Goal: Task Accomplishment & Management: Manage account settings

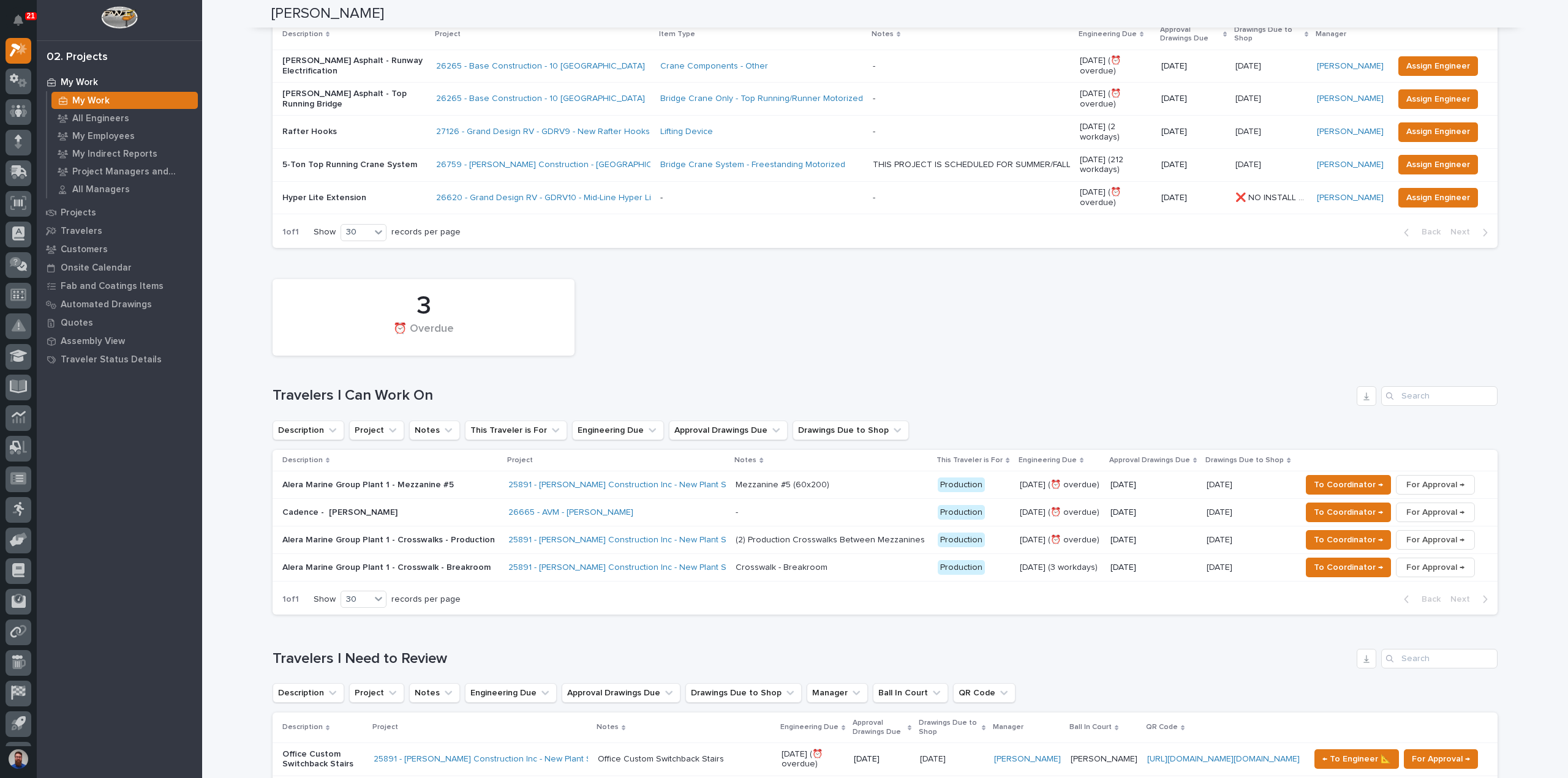
scroll to position [245, 0]
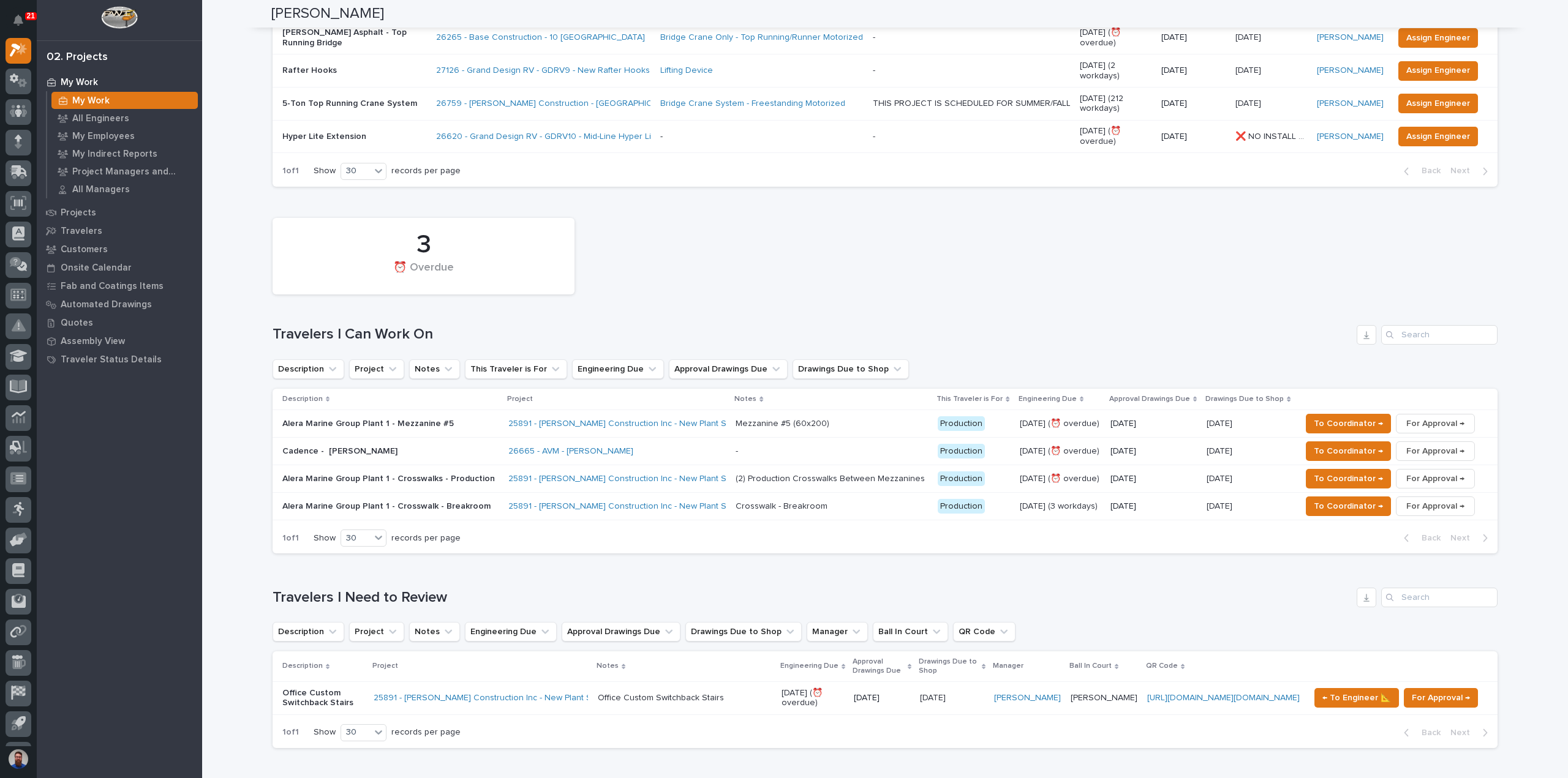
click at [369, 447] on p "Cadence - [PERSON_NAME]" at bounding box center [390, 451] width 215 height 10
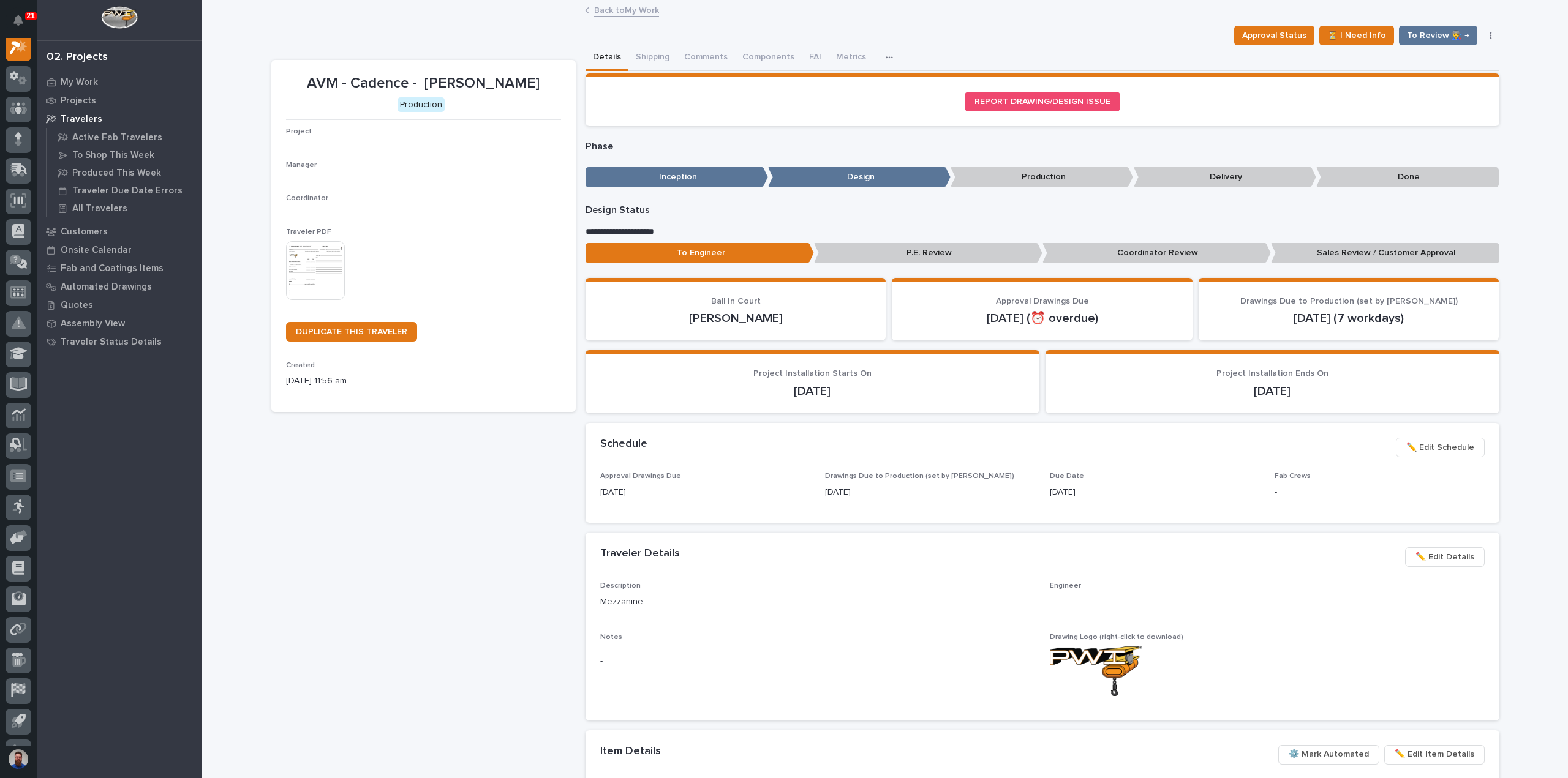
scroll to position [30, 0]
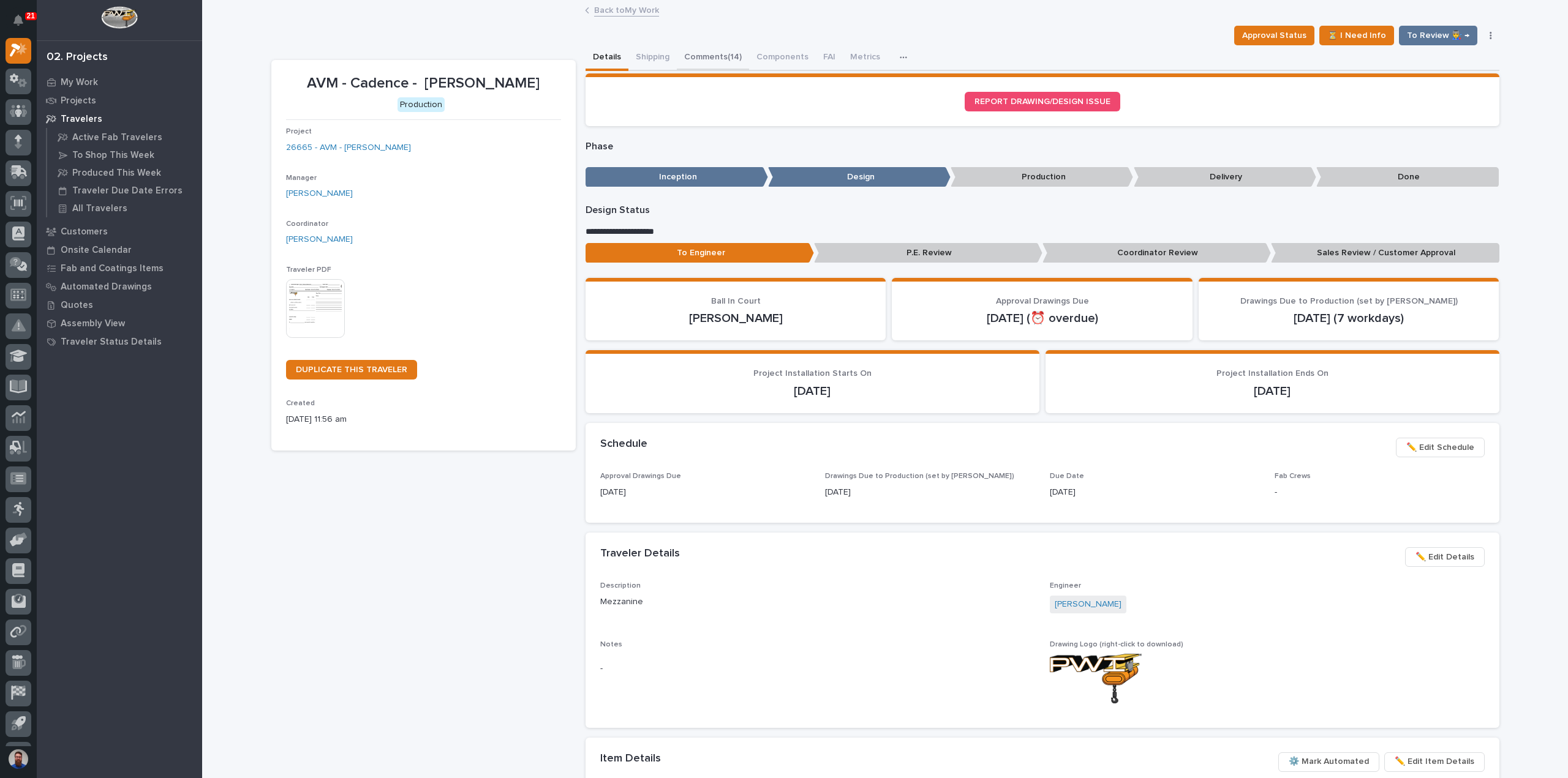
click at [700, 54] on button "Comments (14)" at bounding box center [712, 58] width 72 height 26
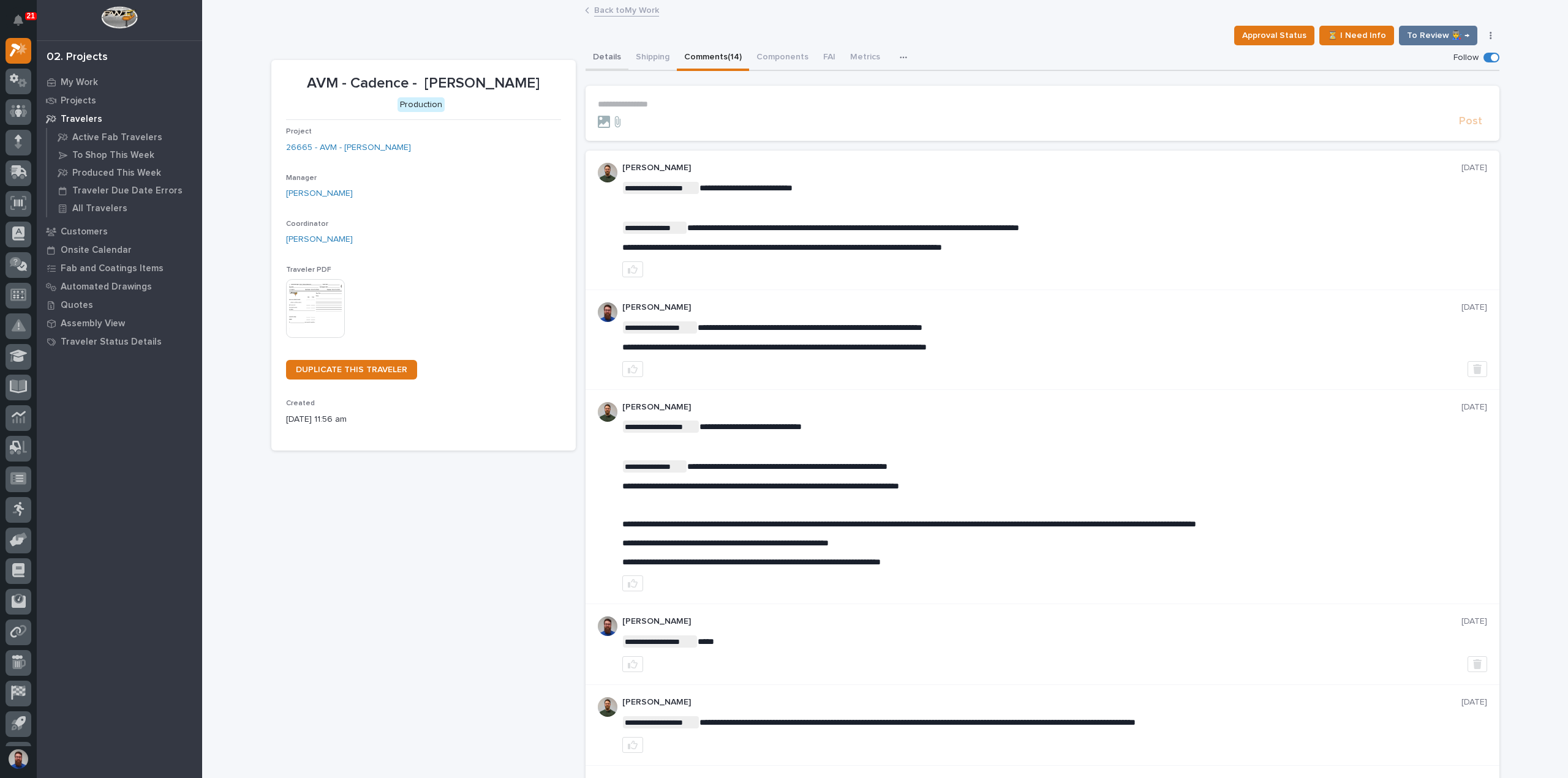
click at [604, 58] on button "Details" at bounding box center [607, 58] width 43 height 26
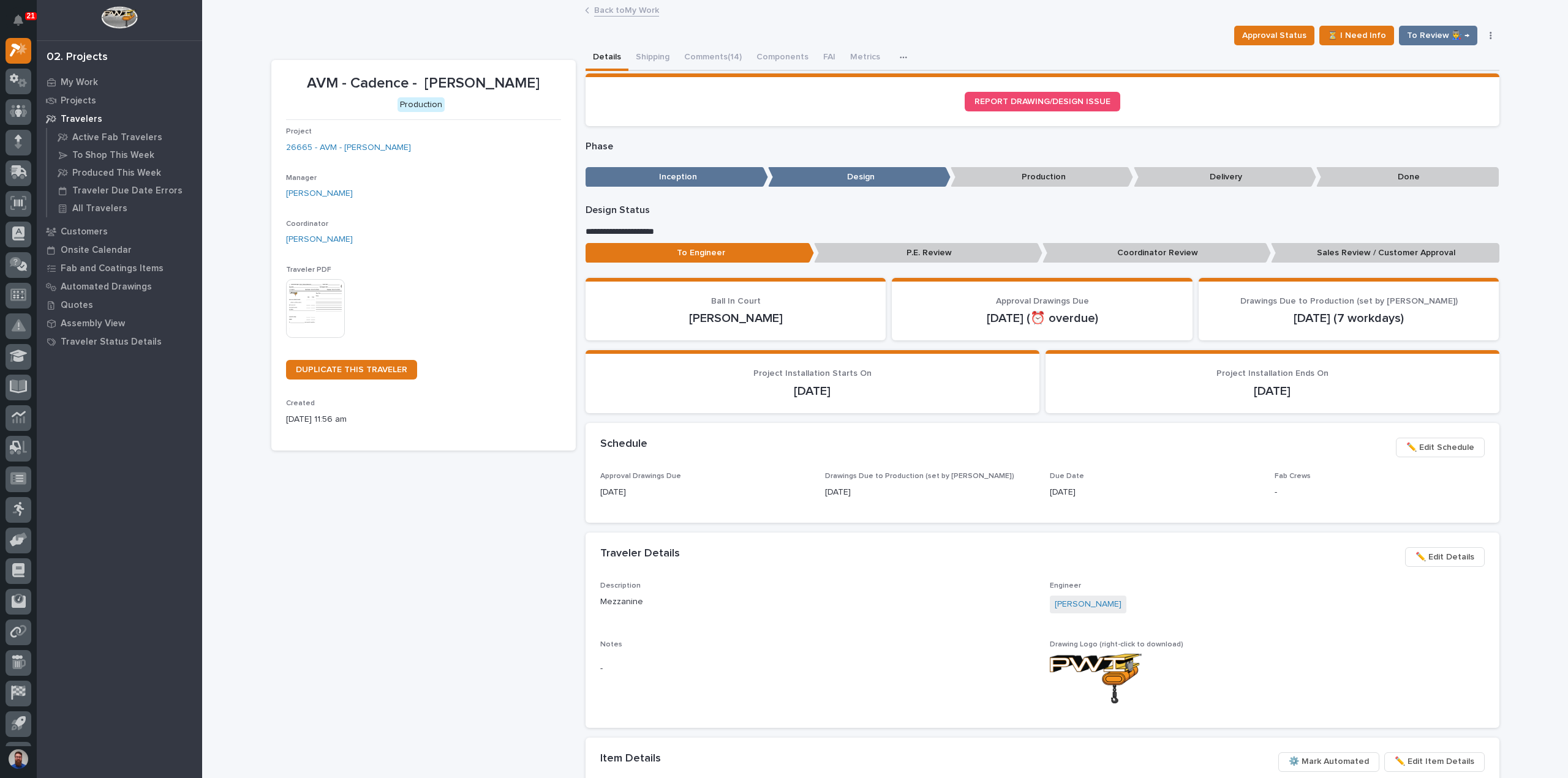
click at [1341, 259] on p "Sales Review / Customer Approval" at bounding box center [1385, 253] width 228 height 20
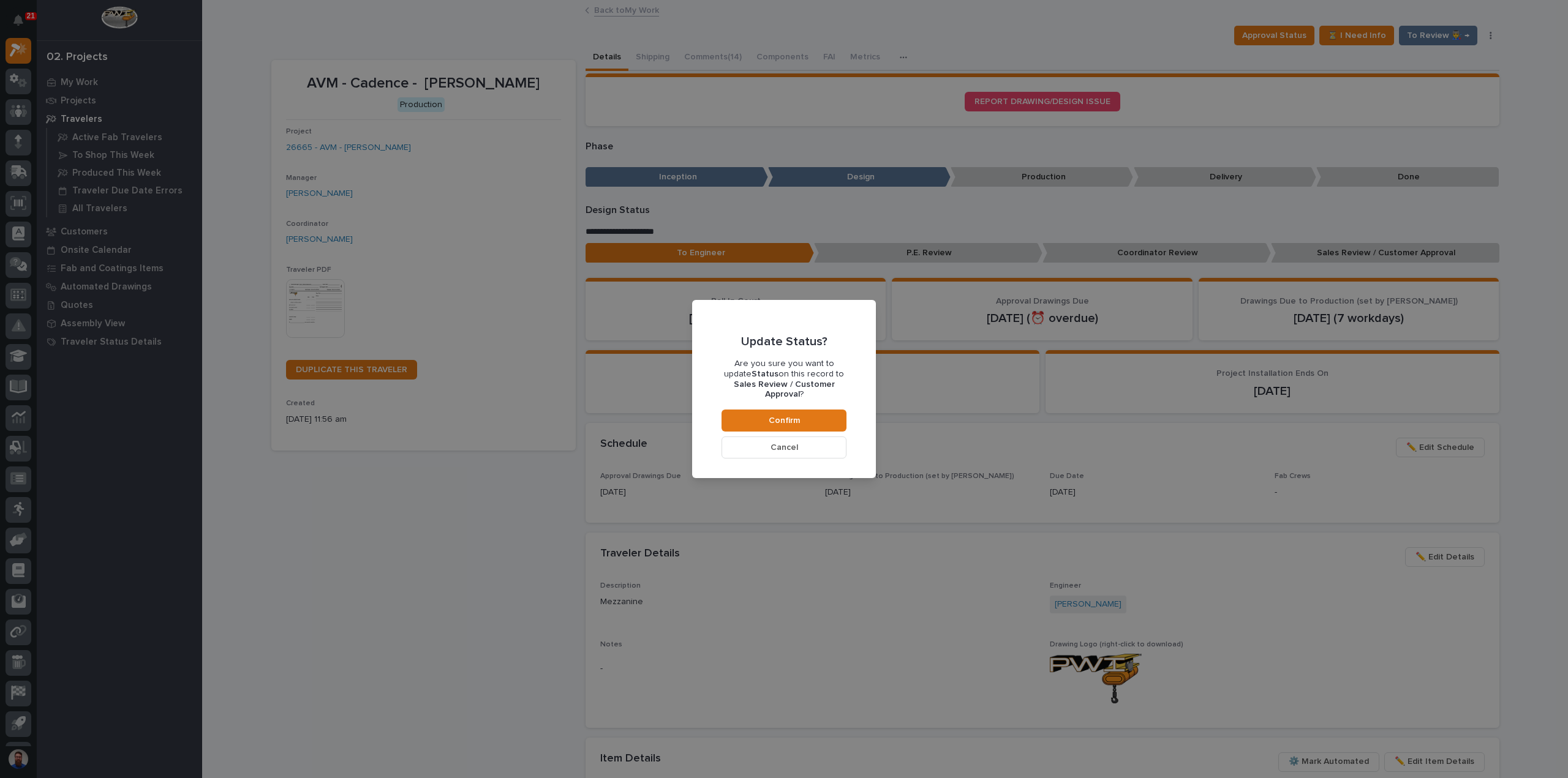
click at [800, 437] on button "Cancel" at bounding box center [784, 448] width 125 height 22
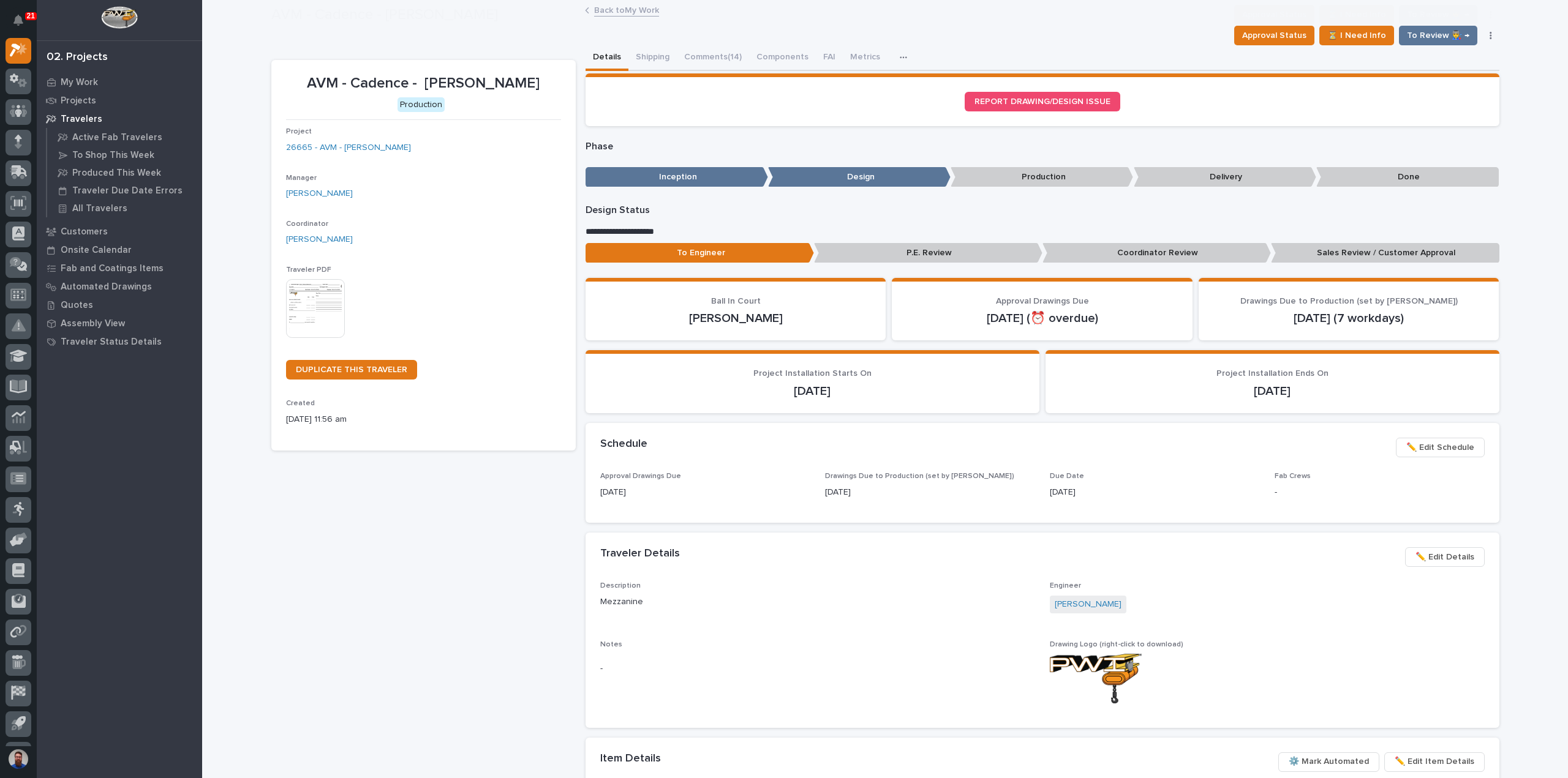
scroll to position [73, 0]
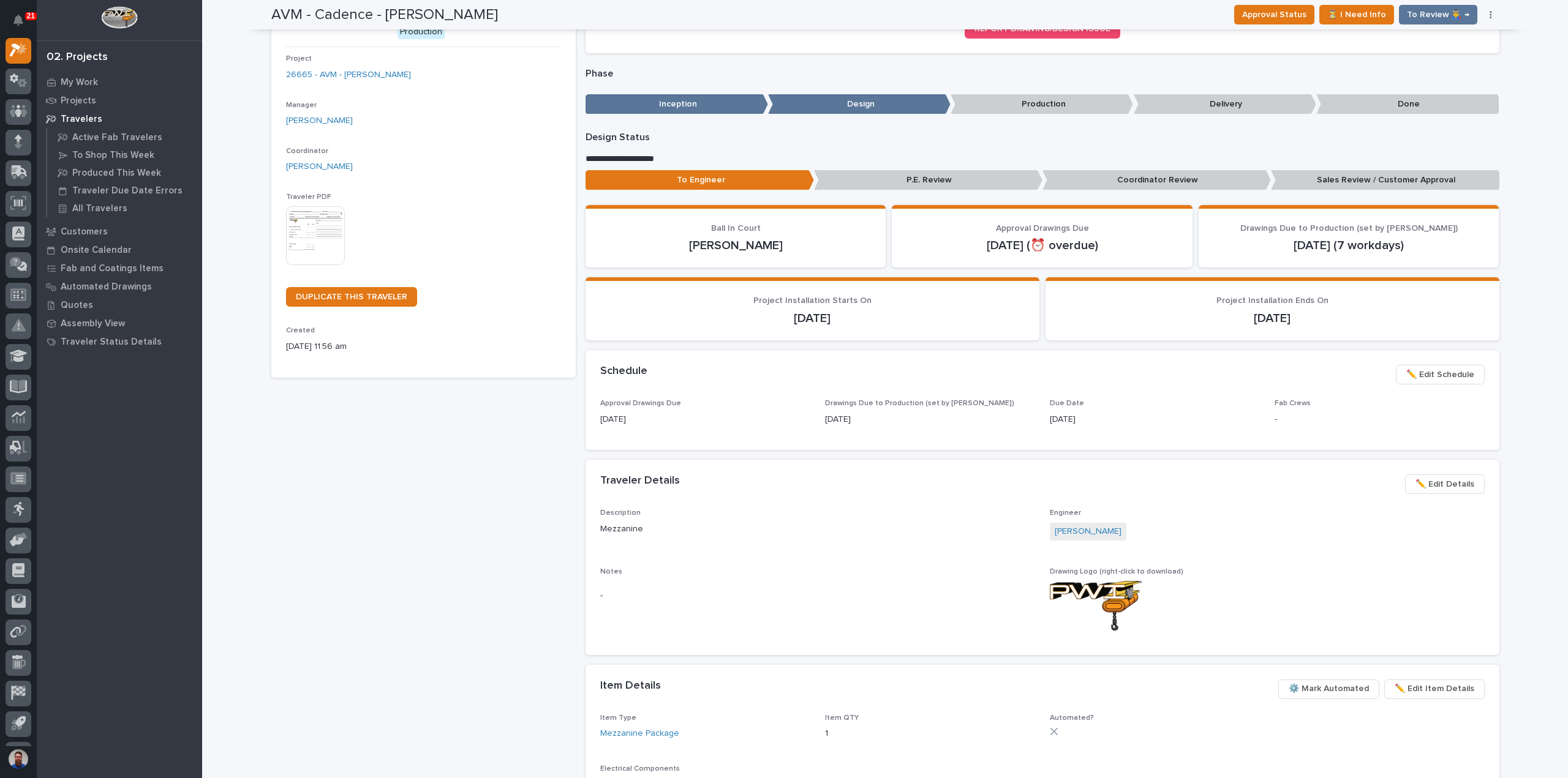
click at [1111, 184] on p "Coordinator Review" at bounding box center [1156, 180] width 228 height 20
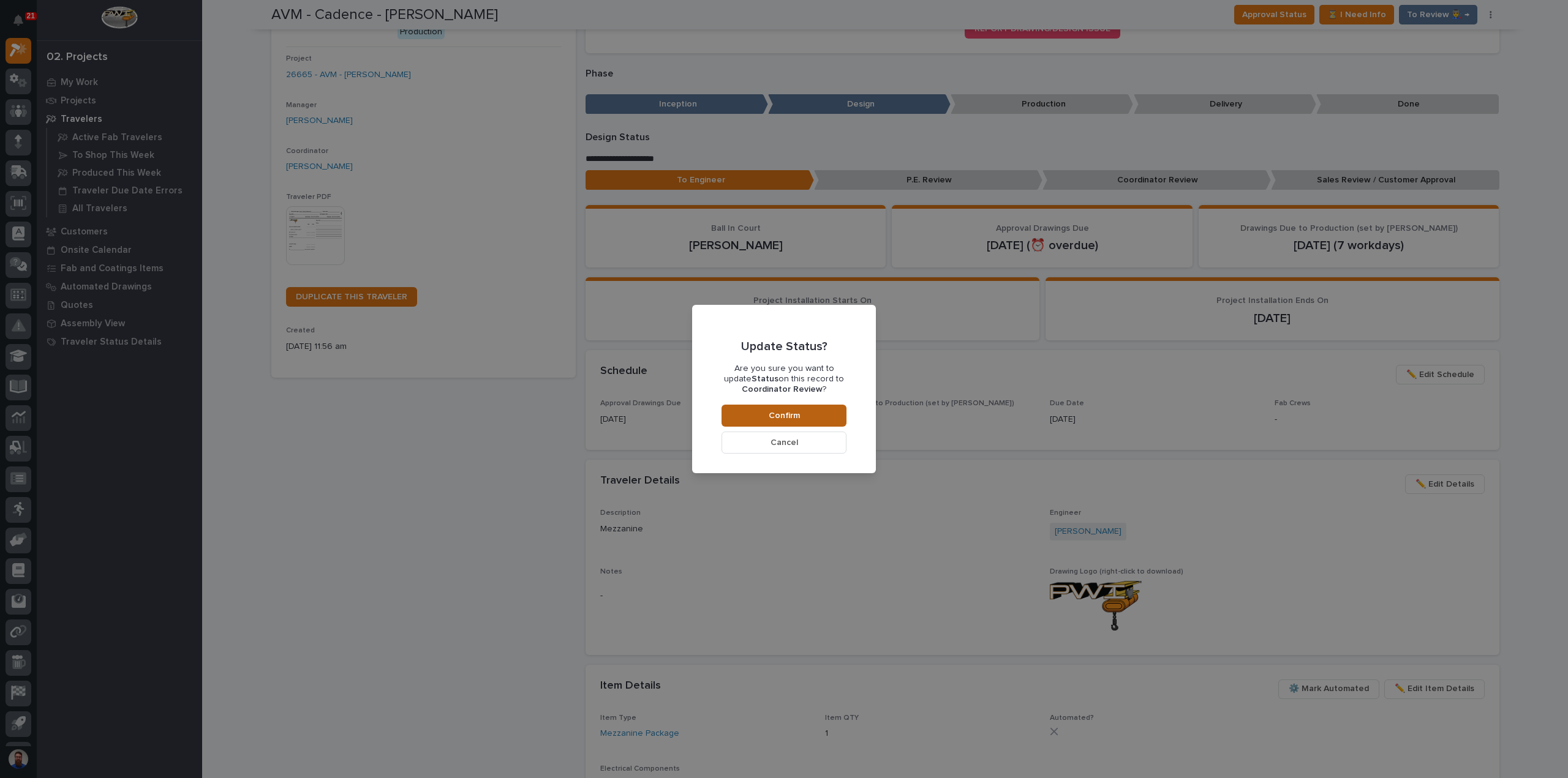
click at [829, 416] on button "Confirm" at bounding box center [784, 416] width 125 height 22
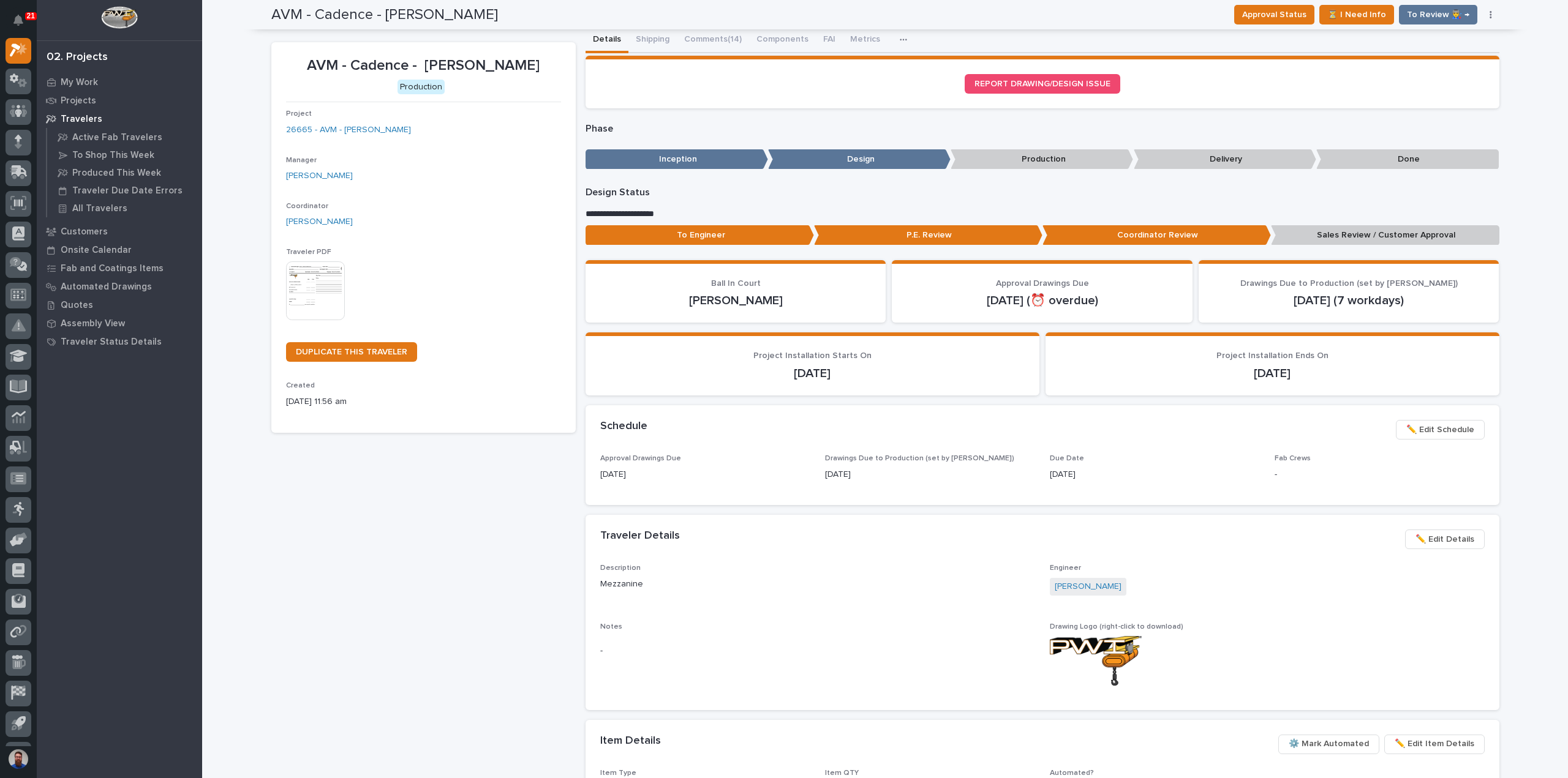
scroll to position [0, 0]
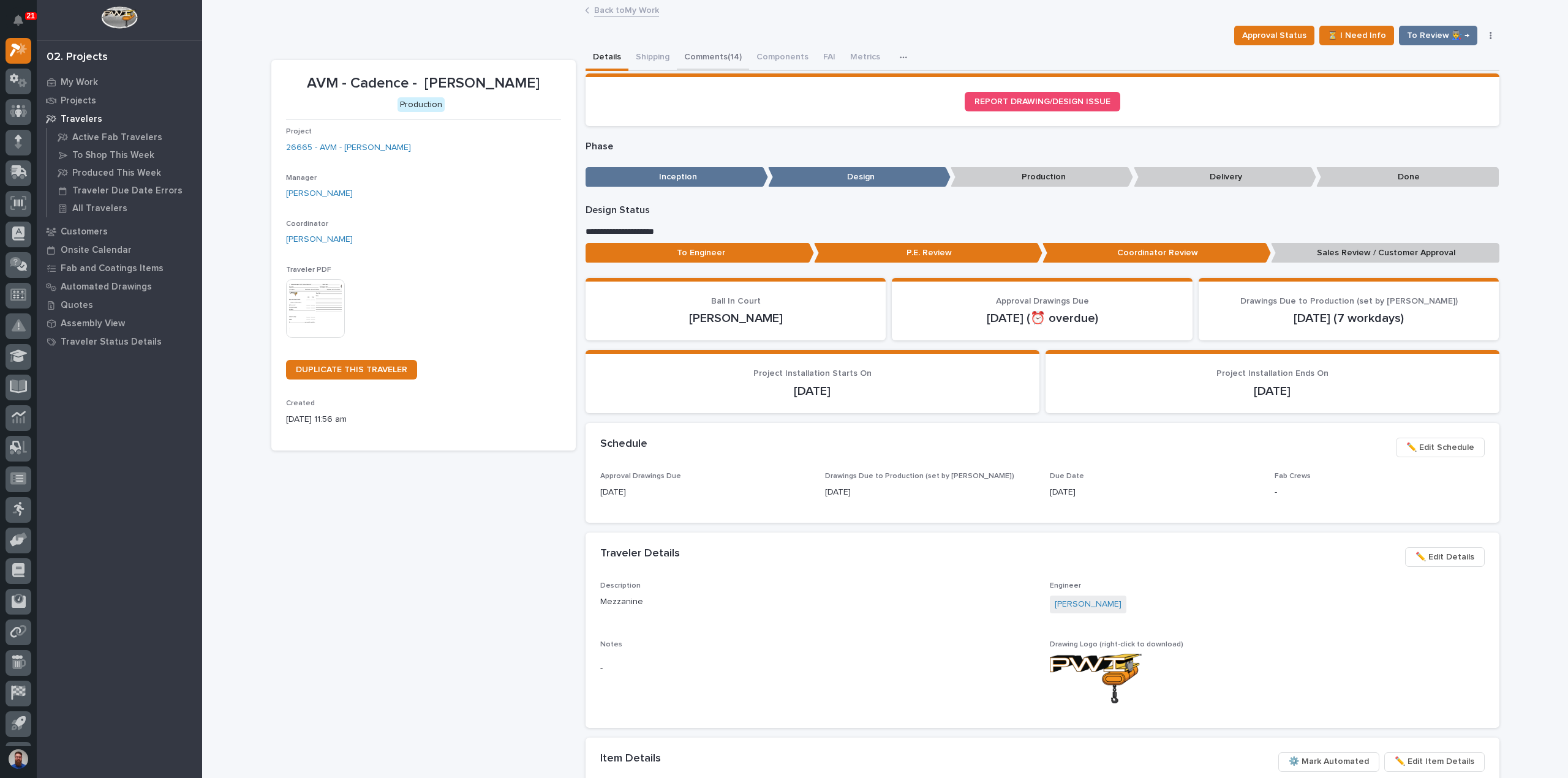
click at [699, 64] on button "Comments (14)" at bounding box center [712, 58] width 72 height 26
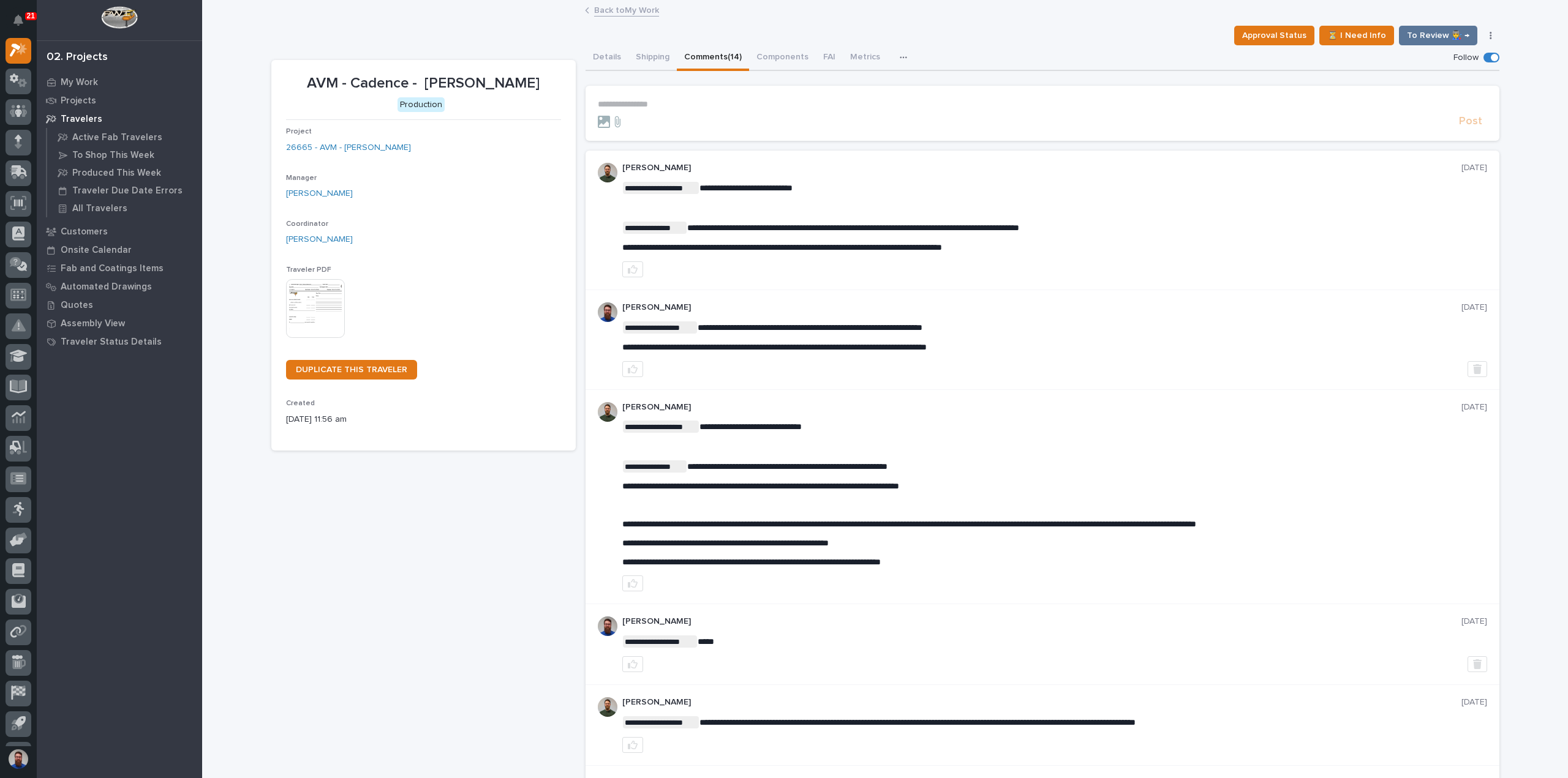
click at [653, 105] on p "**********" at bounding box center [1042, 104] width 889 height 10
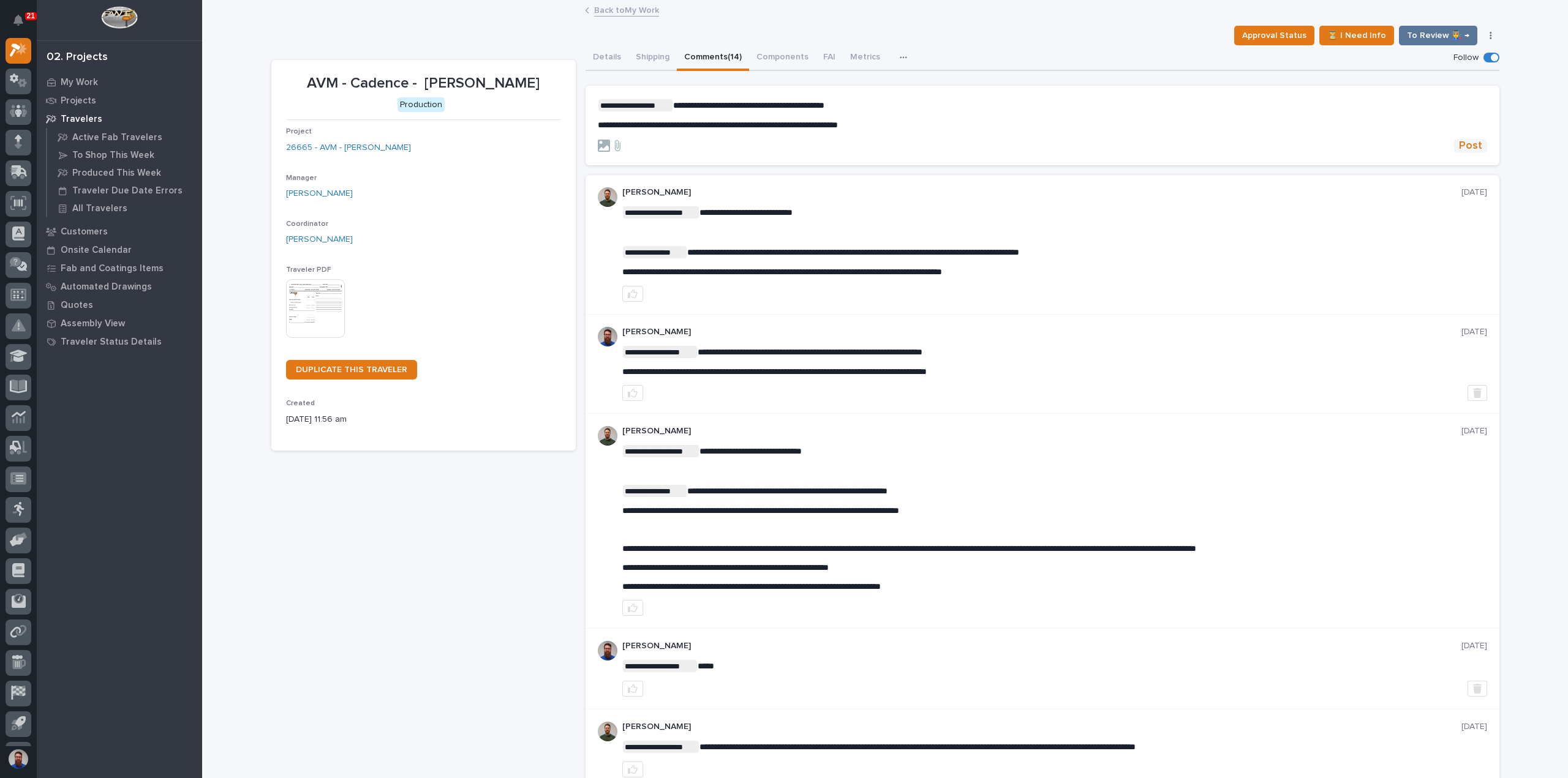
click at [1464, 139] on span "Post" at bounding box center [1470, 146] width 23 height 14
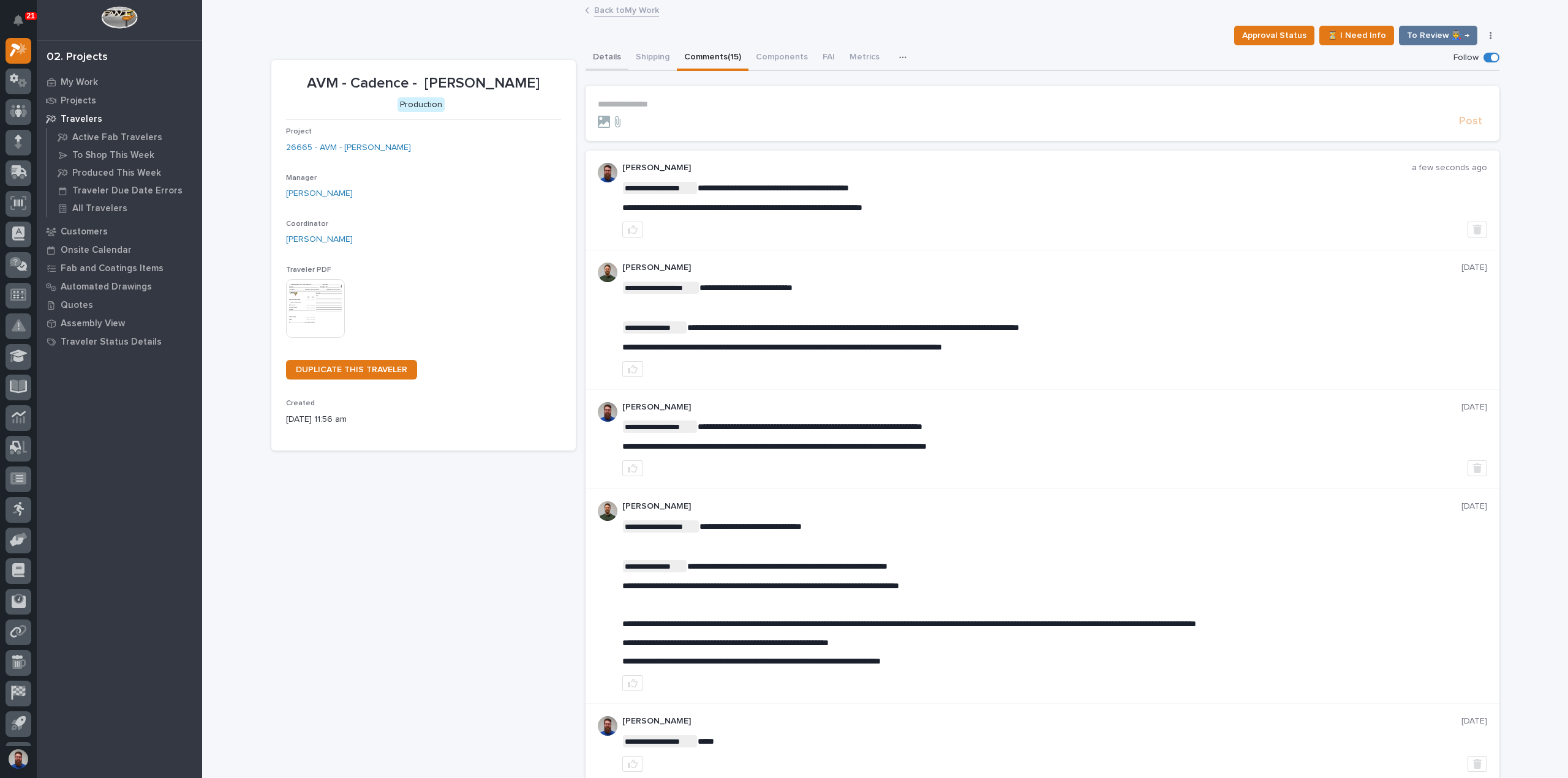
click at [616, 54] on button "Details" at bounding box center [607, 58] width 43 height 26
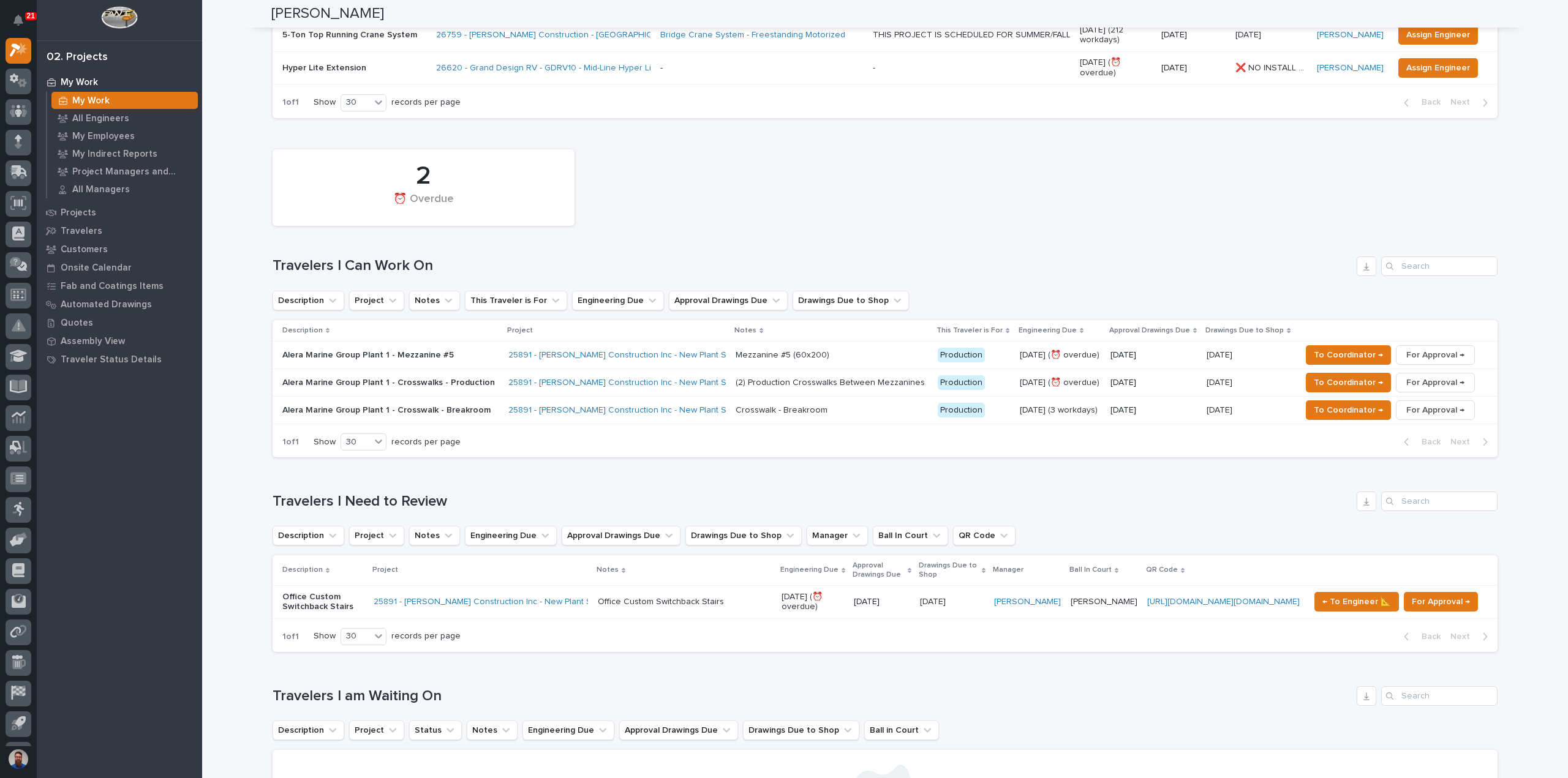
scroll to position [408, 0]
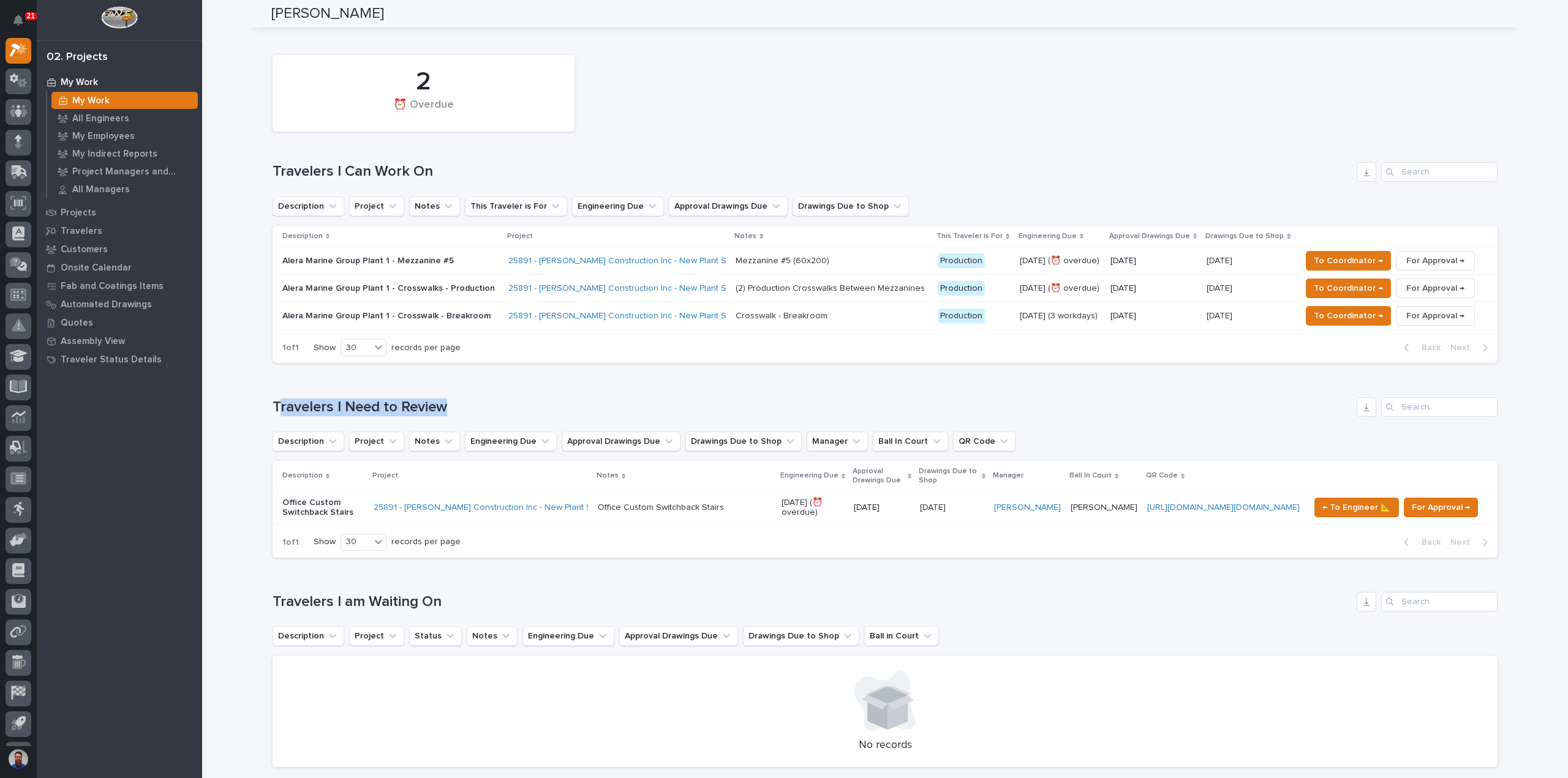
drag, startPoint x: 425, startPoint y: 392, endPoint x: 276, endPoint y: 389, distance: 149.0
click at [276, 399] on h1 "Travelers I Need to Review" at bounding box center [812, 407] width 1079 height 18
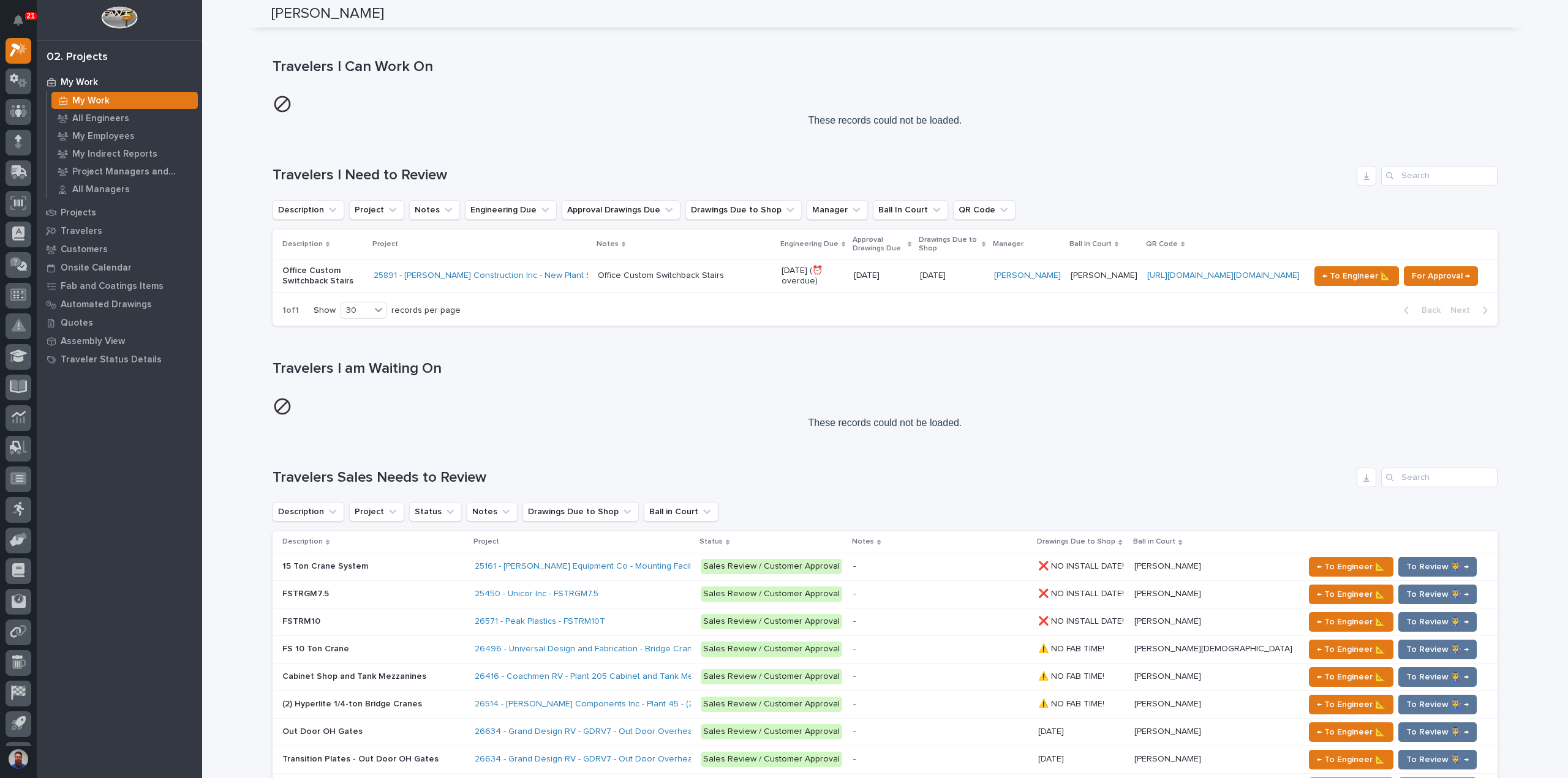
scroll to position [0, 0]
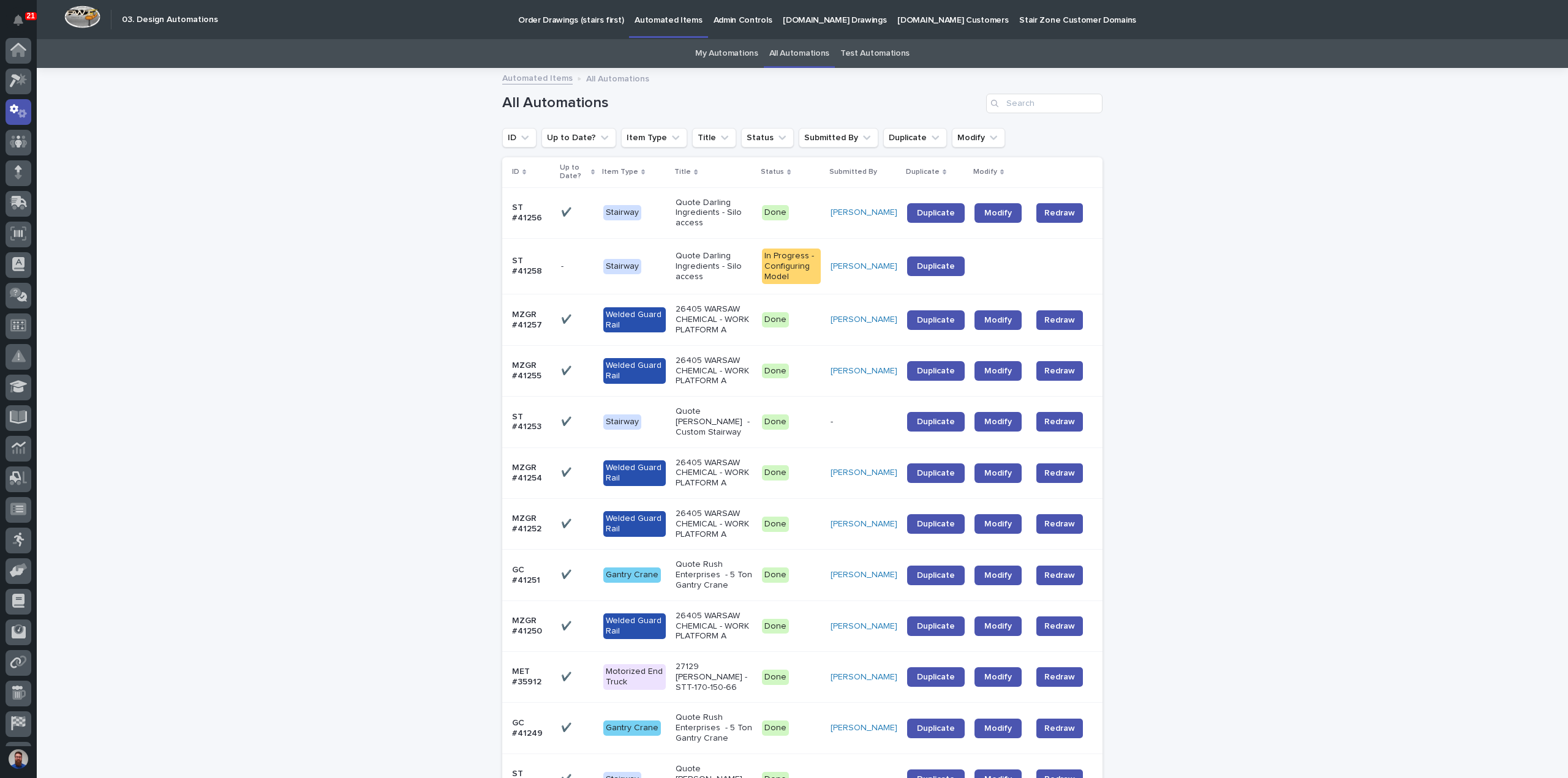
scroll to position [56, 0]
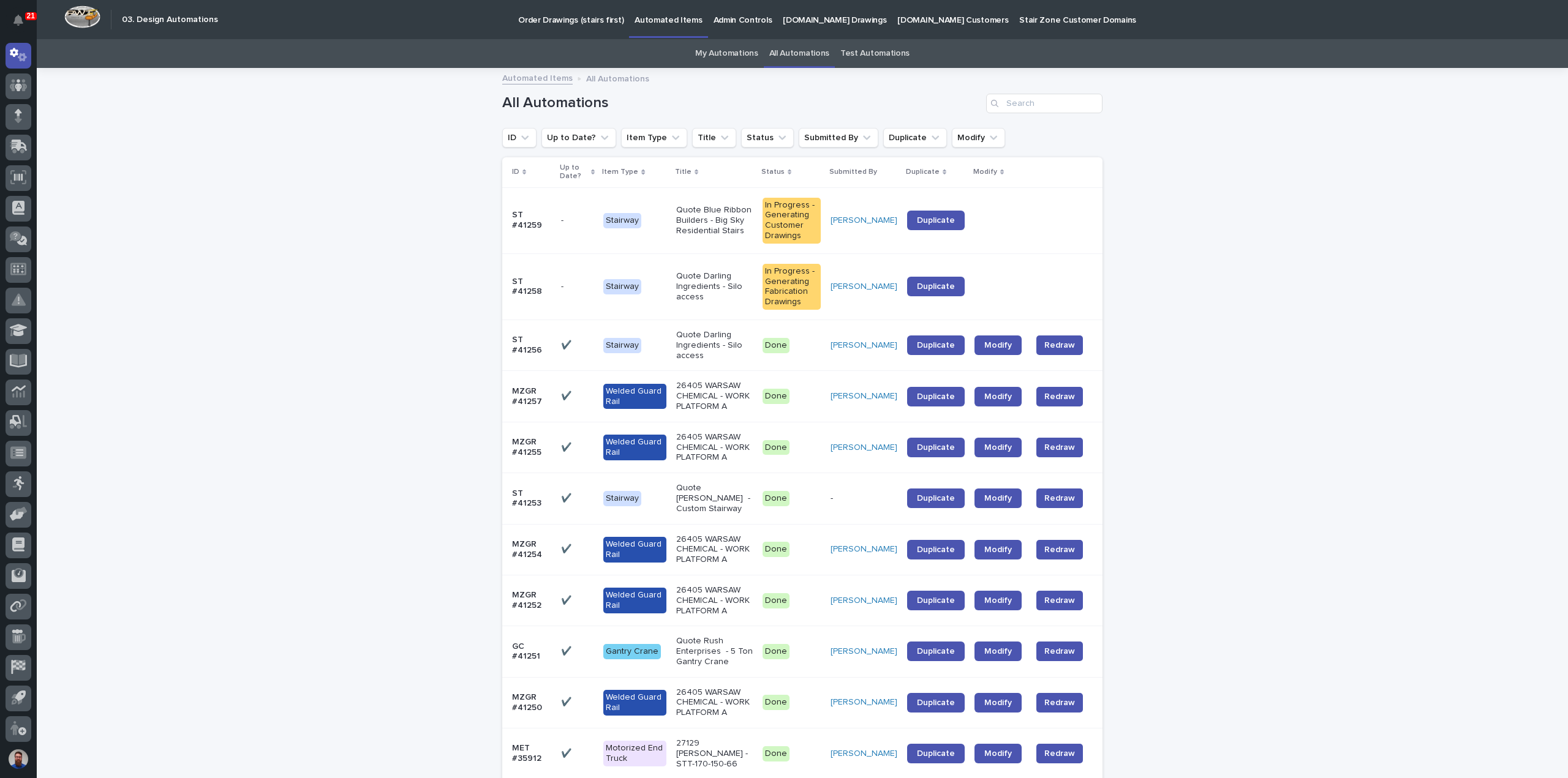
click at [752, 50] on link "My Automations" at bounding box center [726, 54] width 63 height 29
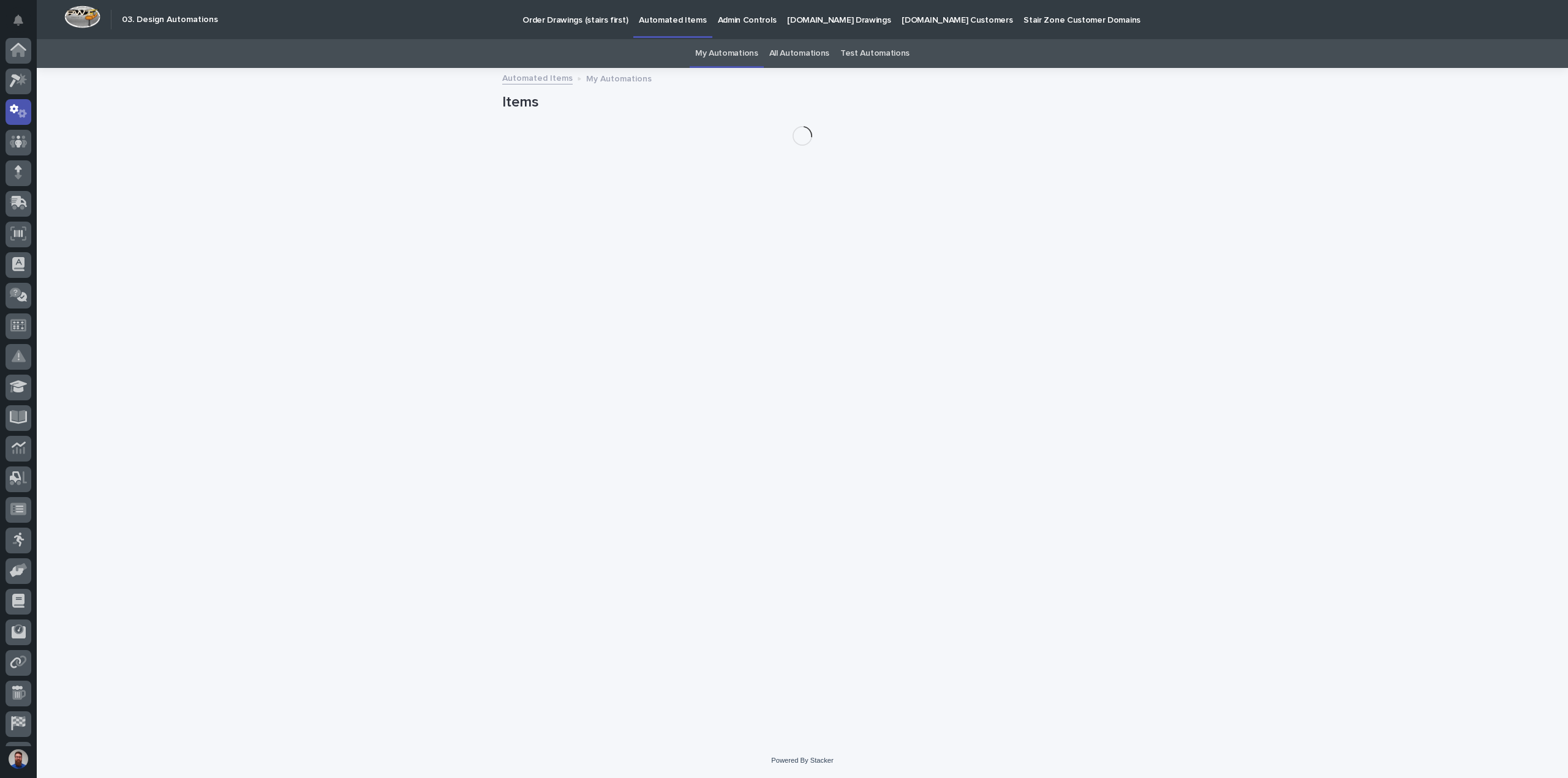
scroll to position [56, 0]
